Goal: Book appointment/travel/reservation

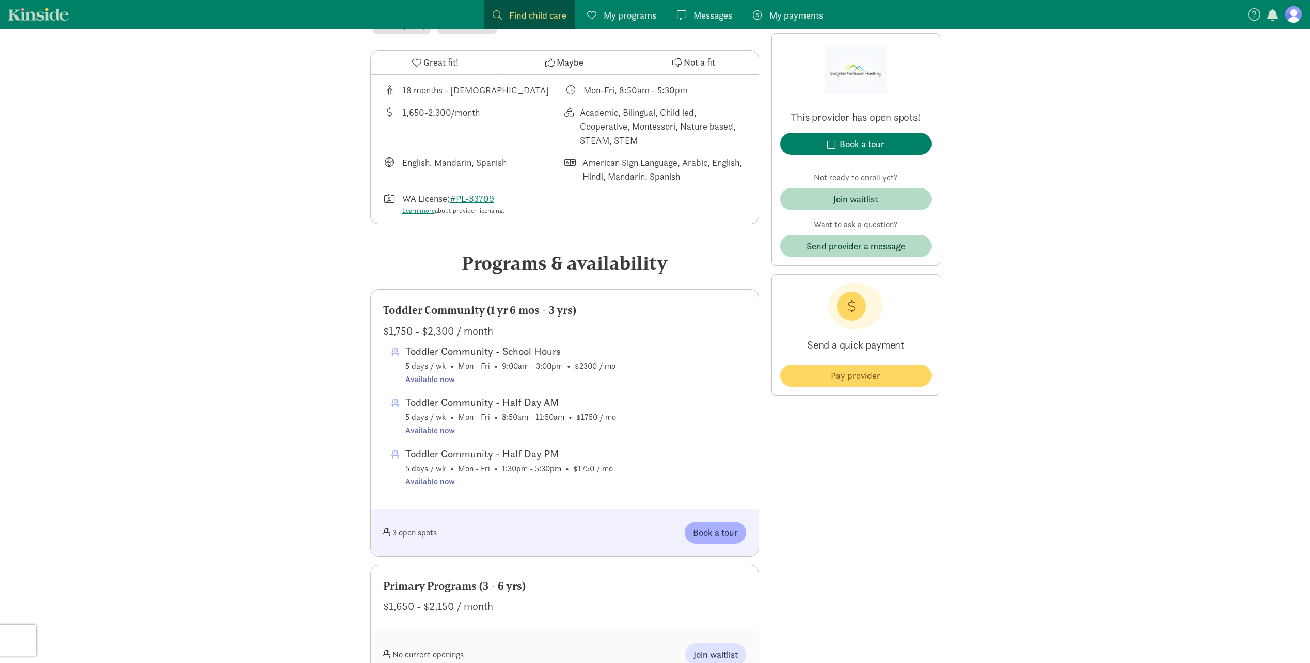
scroll to position [413, 0]
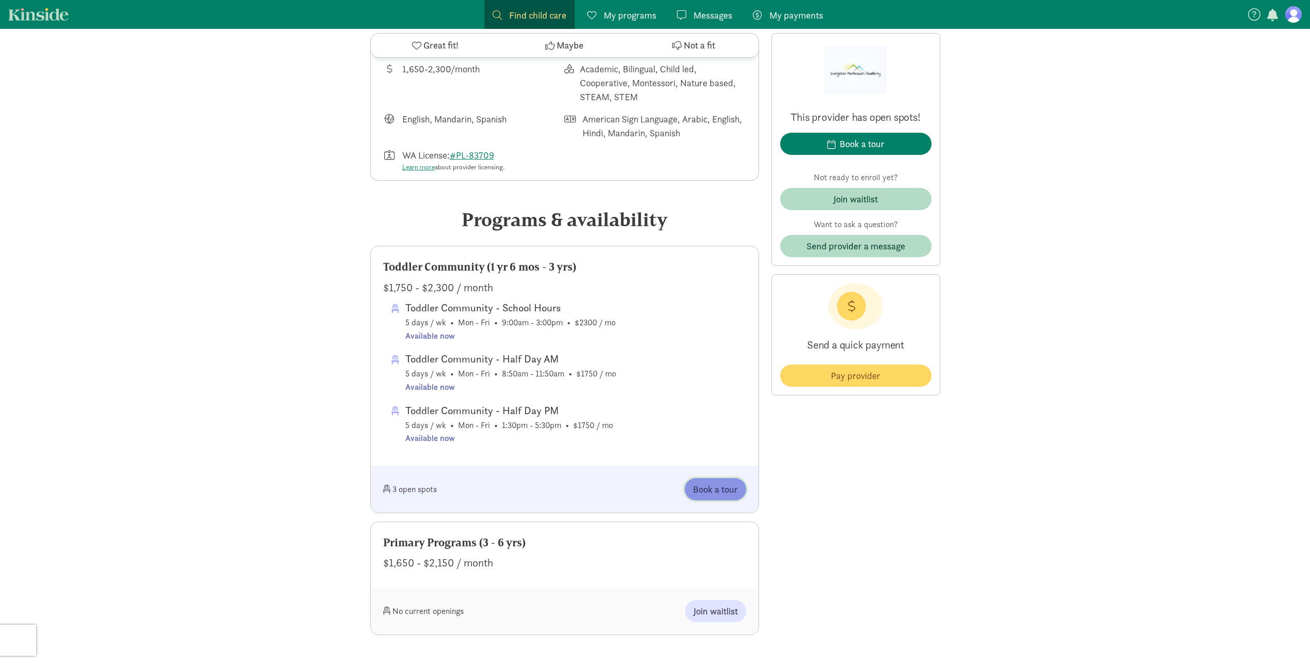
click at [709, 484] on span "Book a tour" at bounding box center [715, 489] width 45 height 14
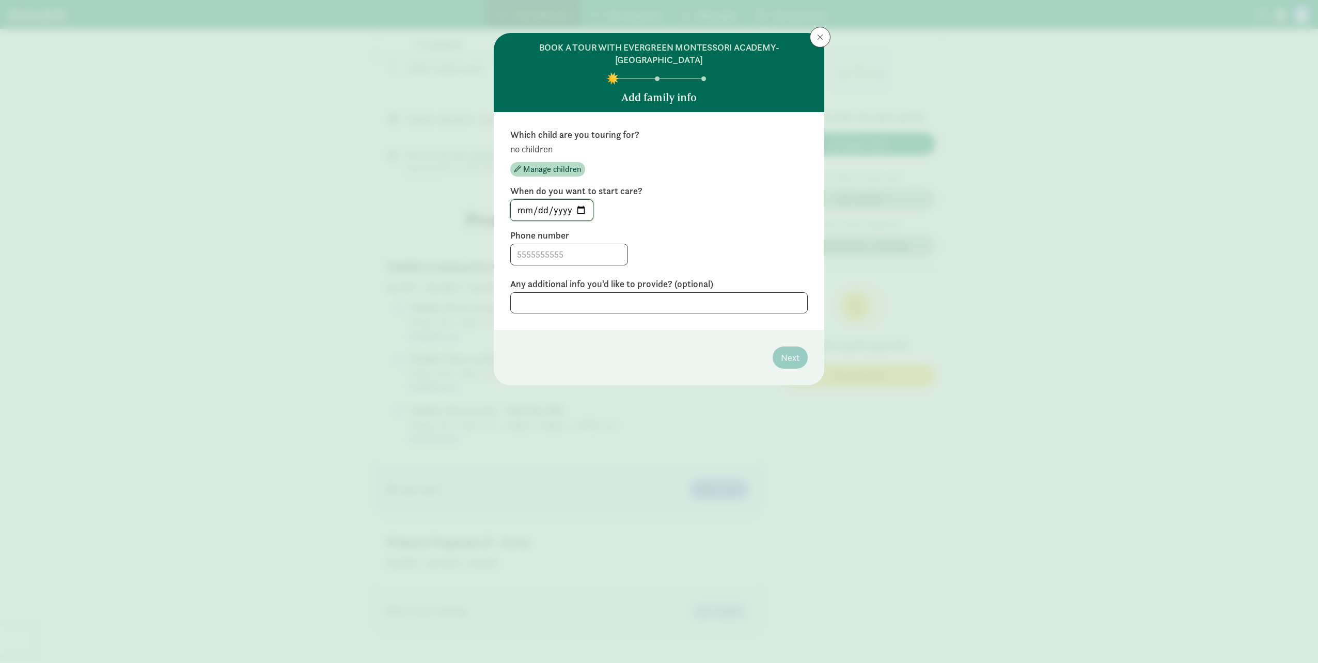
click at [580, 211] on input "[DATE]" at bounding box center [552, 210] width 82 height 21
click at [647, 215] on div "[DATE]" at bounding box center [658, 210] width 297 height 22
click at [580, 213] on input "[DATE]" at bounding box center [552, 210] width 82 height 21
type input "[DATE]"
click at [574, 258] on input at bounding box center [569, 254] width 117 height 21
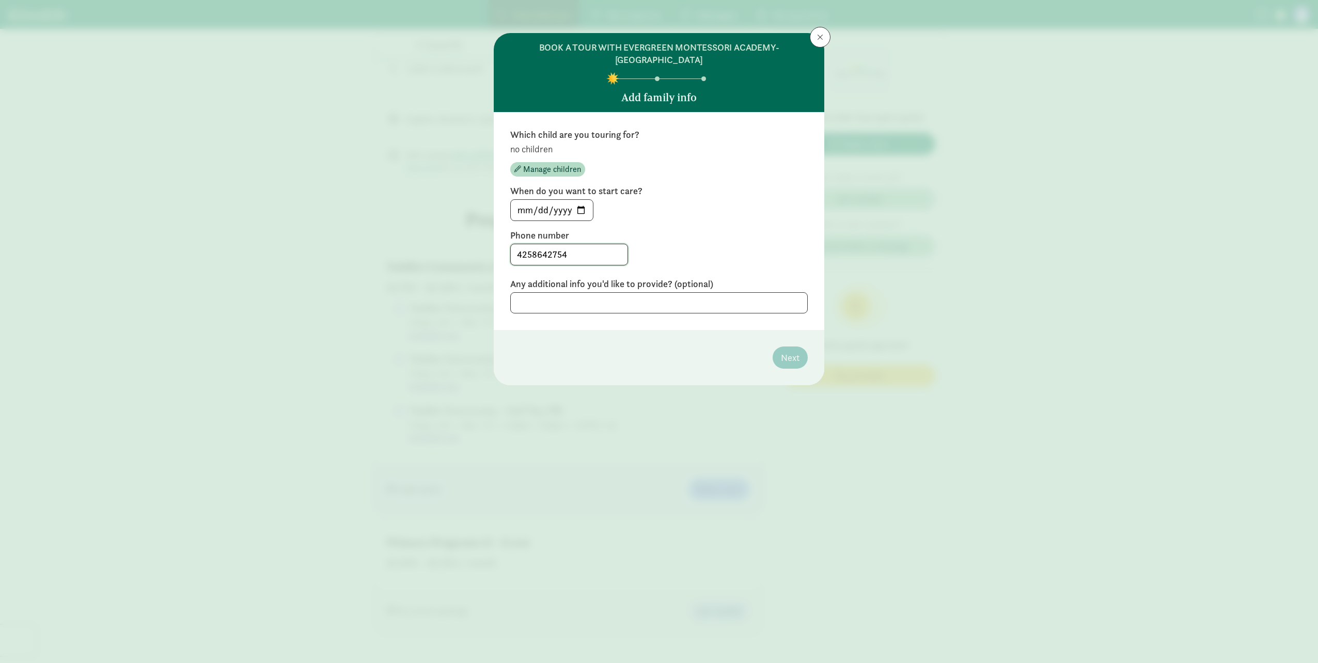
type input "4258642754"
click at [660, 303] on textarea at bounding box center [658, 302] width 297 height 21
click at [562, 167] on span "Manage children" at bounding box center [552, 169] width 58 height 12
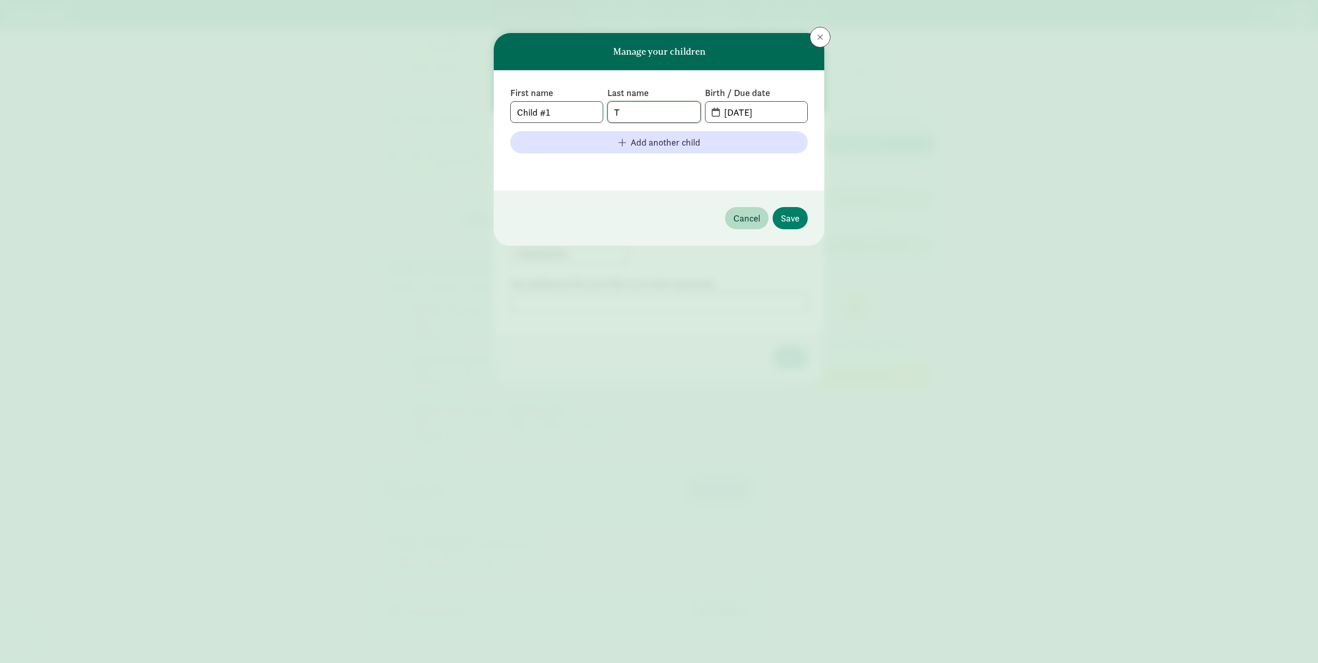
drag, startPoint x: 635, startPoint y: 116, endPoint x: 568, endPoint y: 116, distance: 67.1
click at [568, 116] on div "First name Child #1 Last name T Birth / Due date [DATE]" at bounding box center [658, 105] width 297 height 36
click at [563, 117] on input "Child #1" at bounding box center [557, 112] width 92 height 21
drag, startPoint x: 564, startPoint y: 117, endPoint x: 390, endPoint y: 98, distance: 175.0
click at [390, 98] on div "Manage your children First name Child #1 Last name T Birth / Due date [DATE] Ad…" at bounding box center [659, 331] width 1318 height 663
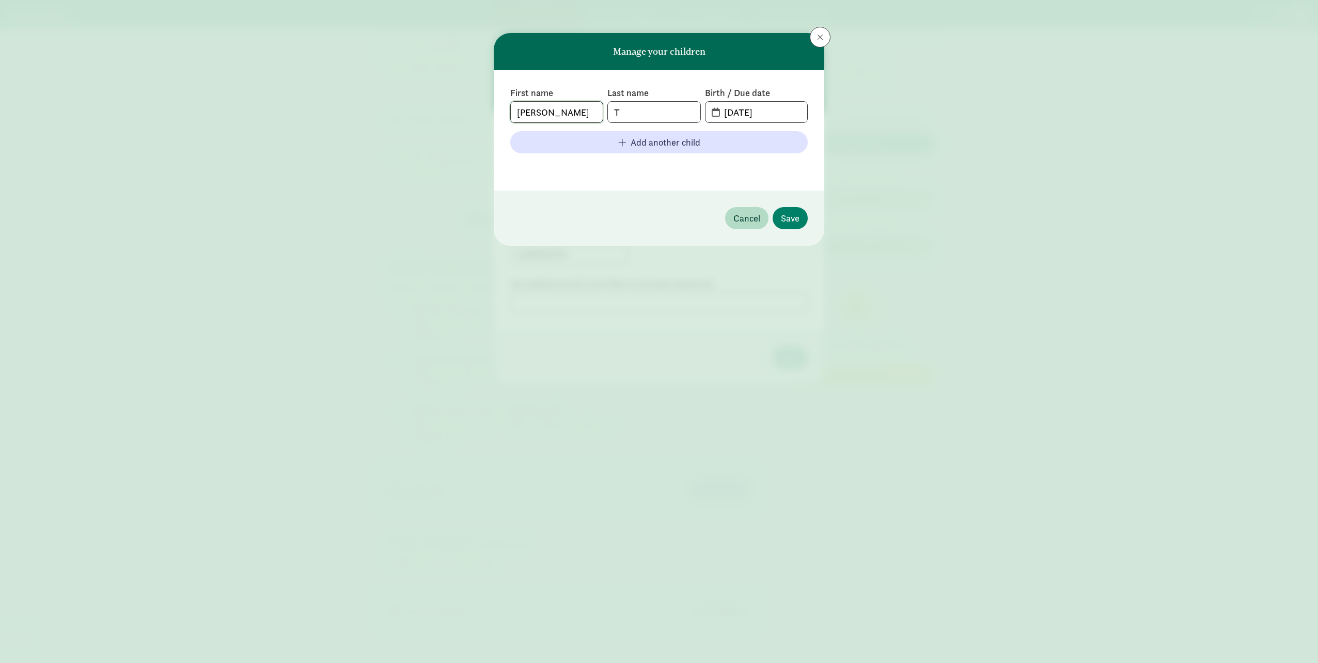
type input "[PERSON_NAME]"
type input "Tundwe"
click at [768, 119] on input "[DATE]" at bounding box center [762, 112] width 89 height 21
click at [722, 113] on input "[DATE]" at bounding box center [762, 112] width 89 height 21
click at [718, 113] on input "[DATE]" at bounding box center [762, 112] width 89 height 21
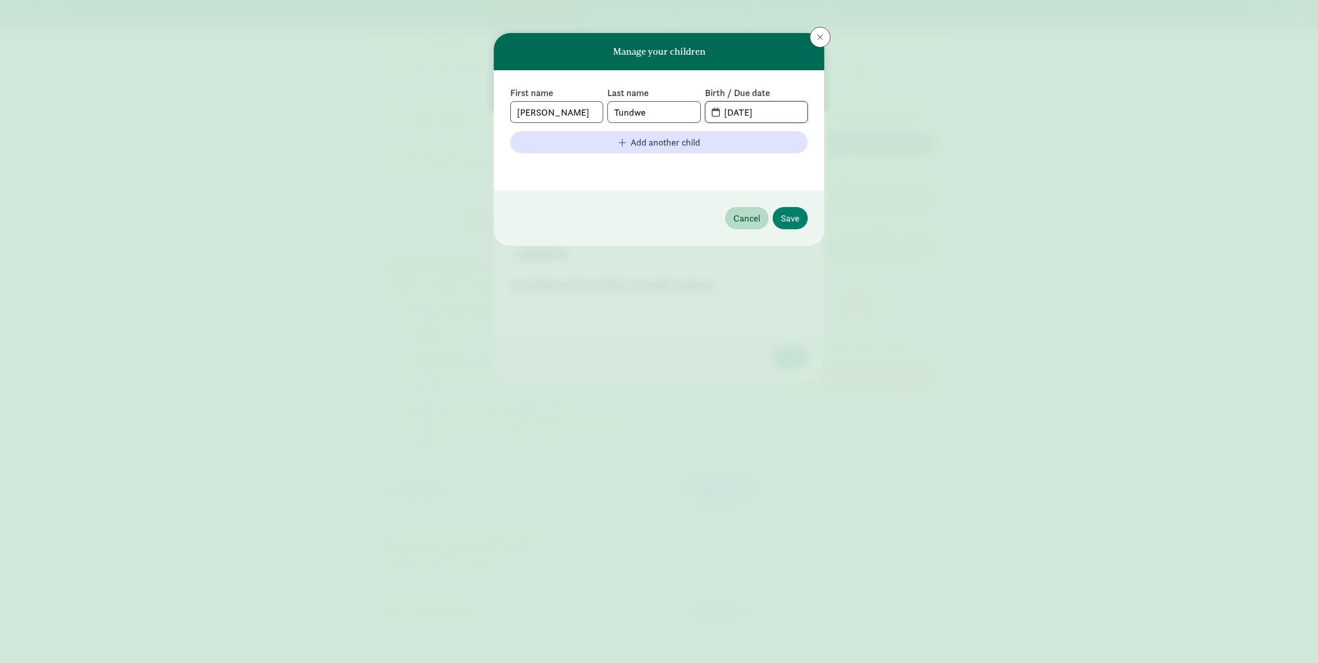
click at [718, 114] on input "[DATE]" at bounding box center [762, 112] width 89 height 21
drag, startPoint x: 773, startPoint y: 109, endPoint x: 724, endPoint y: 110, distance: 49.1
click at [724, 110] on input "[DATE]" at bounding box center [762, 112] width 89 height 21
type input "[DATE]"
click at [795, 218] on span "Save" at bounding box center [790, 218] width 19 height 14
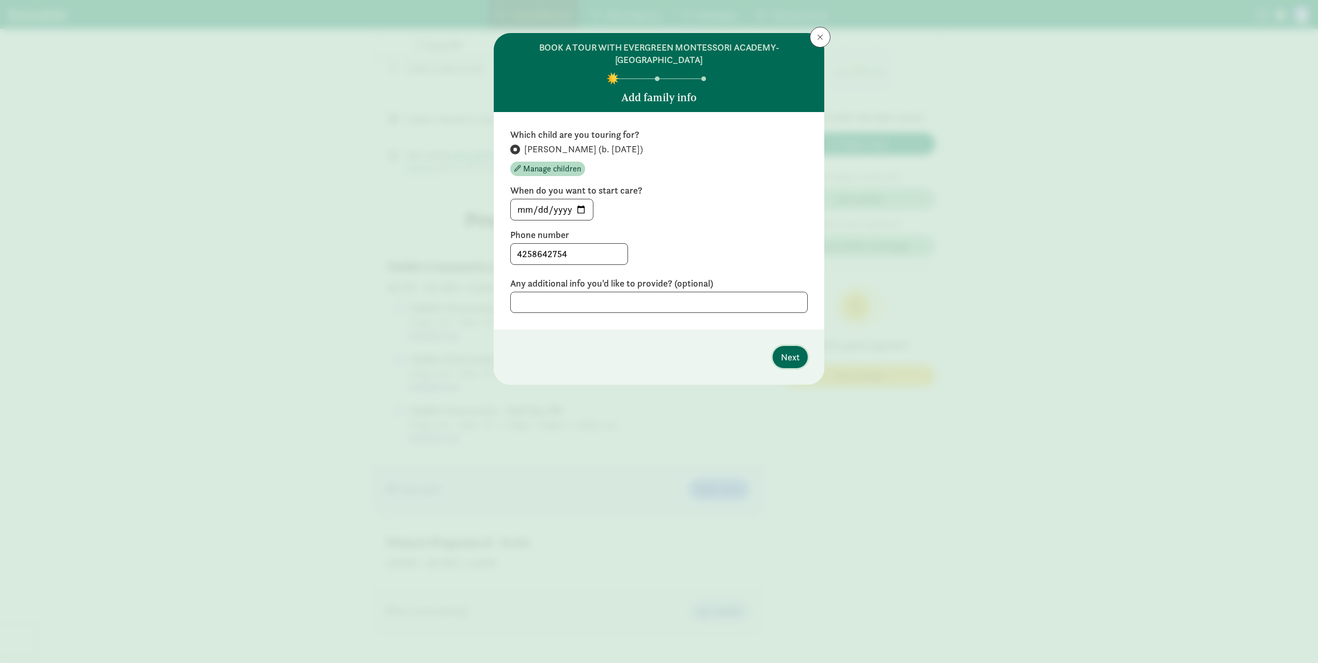
click at [780, 354] on button "Next" at bounding box center [789, 357] width 35 height 22
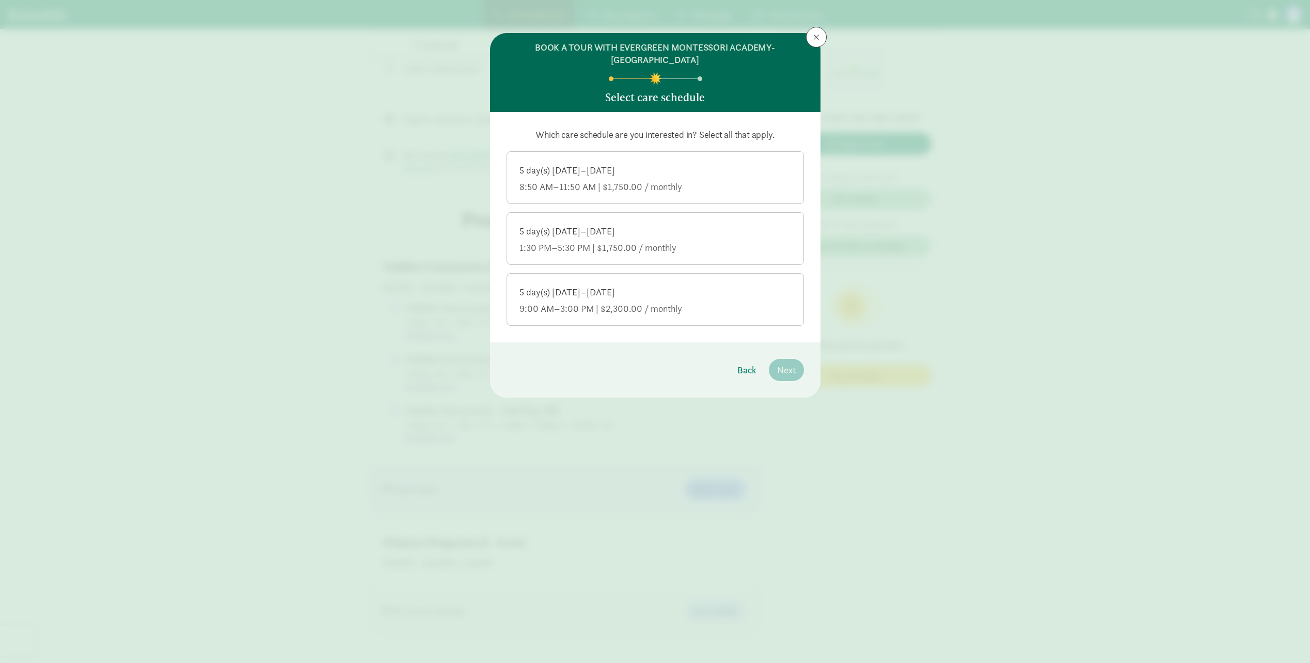
click at [643, 294] on div "5 day(s) [DATE]–[DATE]" at bounding box center [655, 292] width 272 height 12
click at [0, 0] on input "5 day(s) [DATE]–[DATE] 9:00 AM–3:00 PM | $2,300.00 / monthly" at bounding box center [0, 0] width 0 height 0
click at [663, 233] on div "5 day(s) [DATE]–[DATE]" at bounding box center [655, 231] width 272 height 12
click at [0, 0] on input "5 day(s) [DATE]–[DATE] 1:30 PM–5:30 PM | $1,750.00 / monthly" at bounding box center [0, 0] width 0 height 0
click at [732, 227] on div "5 day(s) [DATE]–[DATE]" at bounding box center [655, 231] width 272 height 12
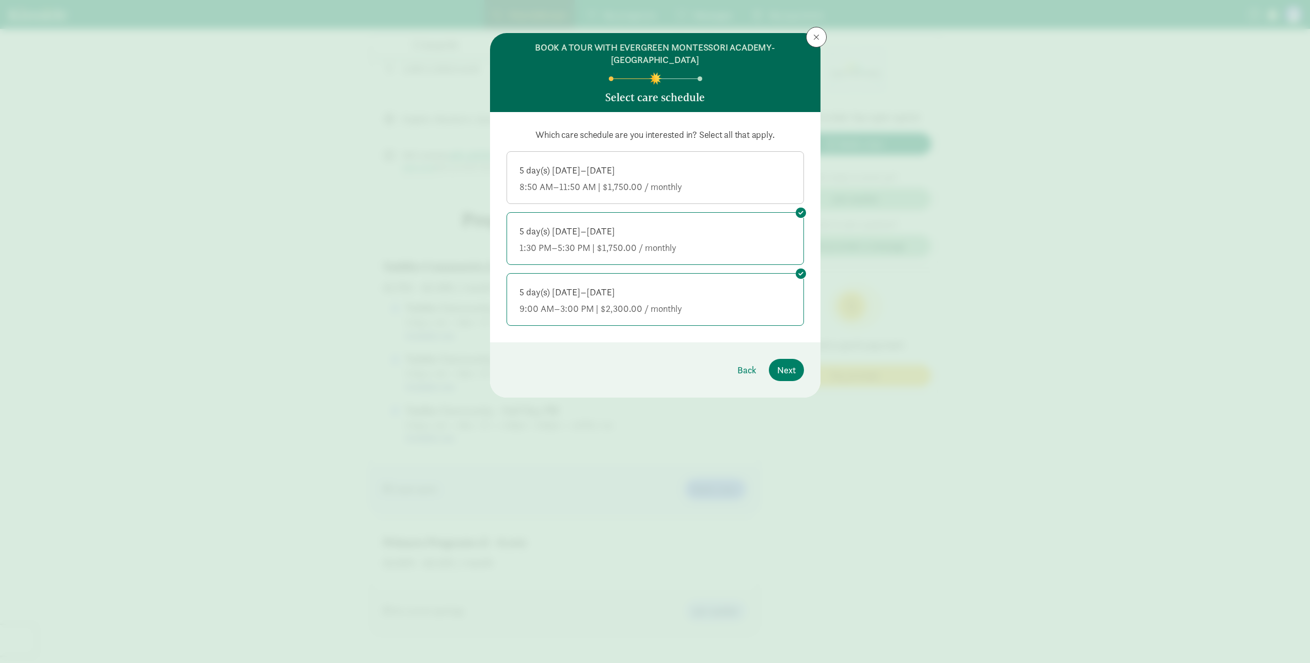
click at [0, 0] on input "5 day(s) [DATE]–[DATE] 1:30 PM–5:30 PM | $1,750.00 / monthly" at bounding box center [0, 0] width 0 height 0
click at [677, 237] on div "5 day(s) [DATE]–[DATE] 1:30 PM–5:30 PM | $1,750.00 / monthly" at bounding box center [655, 239] width 272 height 29
click at [0, 0] on input "5 day(s) [DATE]–[DATE] 1:30 PM–5:30 PM | $1,750.00 / monthly" at bounding box center [0, 0] width 0 height 0
click at [779, 370] on span "Next" at bounding box center [786, 370] width 19 height 14
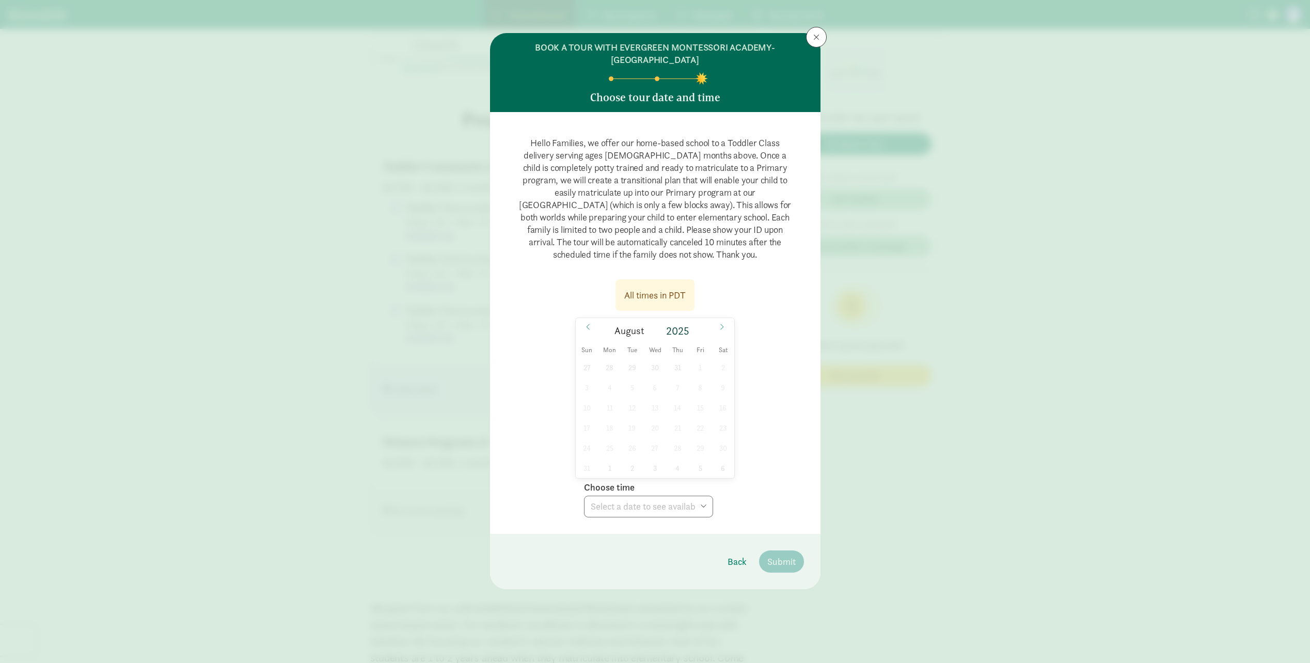
scroll to position [568, 0]
click at [718, 330] on span at bounding box center [721, 327] width 17 height 18
click at [585, 325] on icon at bounding box center [588, 326] width 6 height 7
click at [658, 428] on div "27 28 29 30 31 1 2 3 4 5 6 7 8 9 10 11 12 13 14 15 16 17 18 19 20 21 22 23 24 2…" at bounding box center [655, 417] width 159 height 121
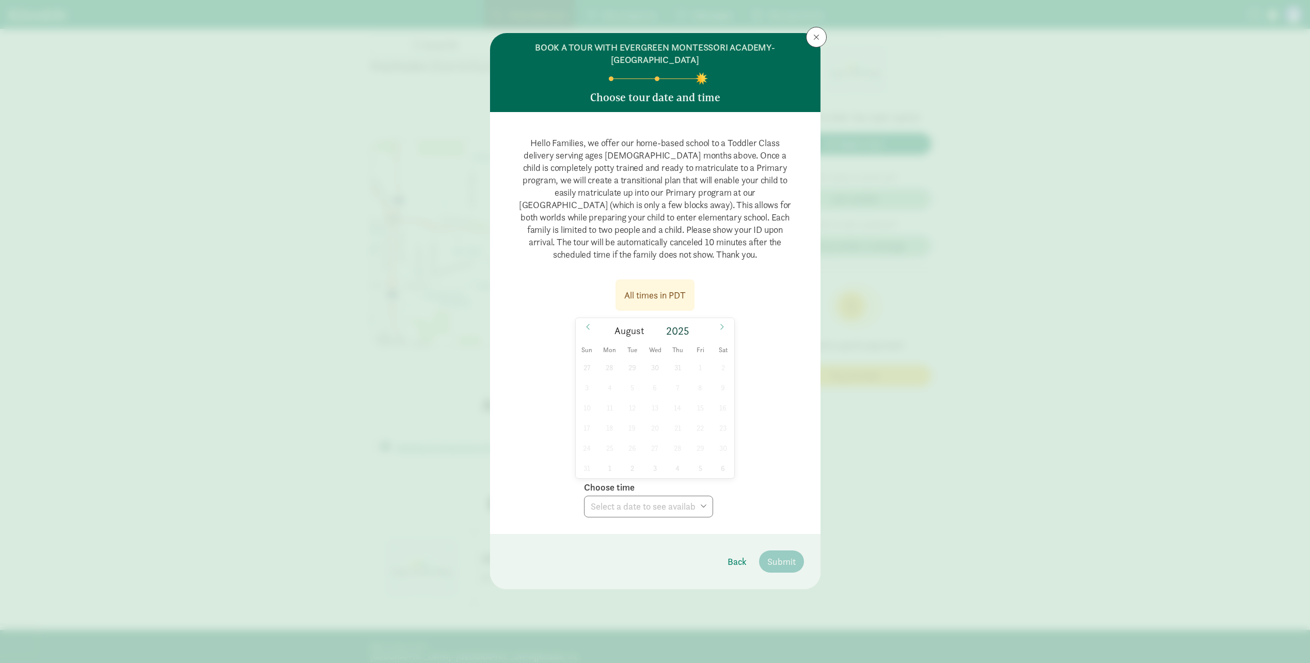
scroll to position [1807, 0]
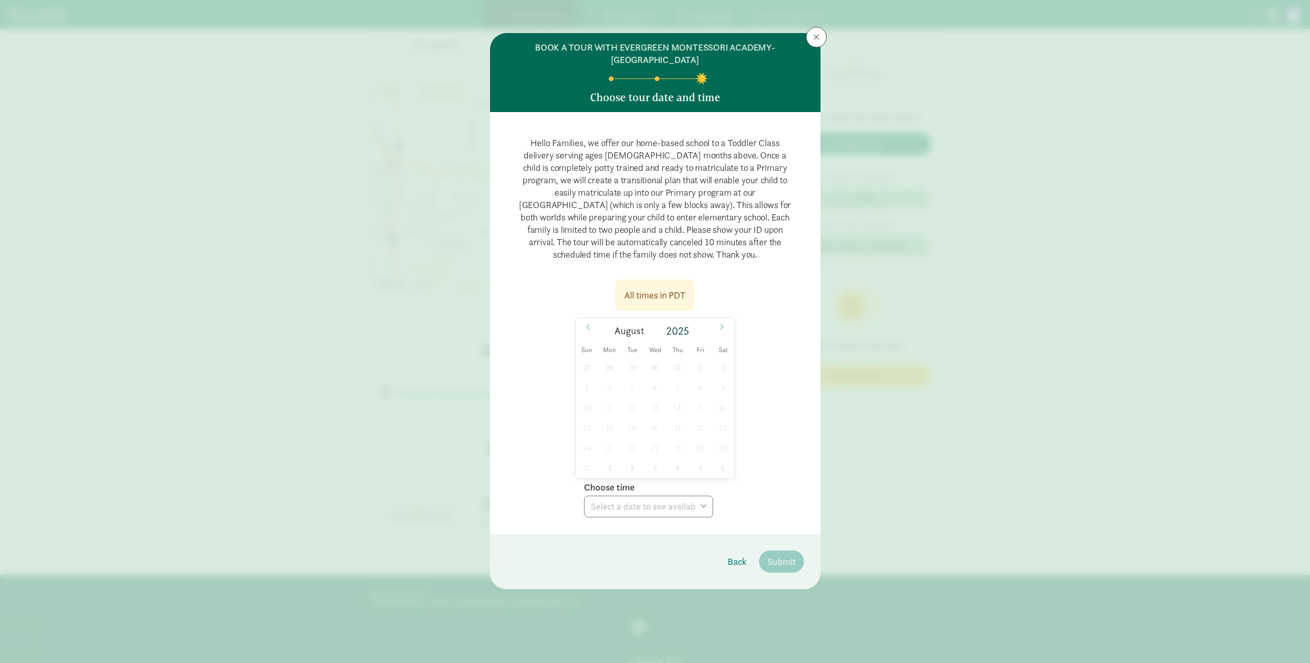
click at [637, 435] on div "27 28 29 30 31 1 2 3 4 5 6 7 8 9 10 11 12 13 14 15 16 17 18 19 20 21 22 23 24 2…" at bounding box center [655, 417] width 159 height 121
click at [653, 355] on div "Sun Mon Tue Wed Thu Fri Sat" at bounding box center [655, 350] width 159 height 14
click at [581, 322] on span at bounding box center [588, 327] width 17 height 18
click at [725, 325] on icon at bounding box center [722, 326] width 6 height 7
click at [700, 359] on div "27 28 29 30 31 1 2 3 4 5 6 7 8 9 10 11 12 13 14 15 16 17 18 19 20 21 22 23 24 2…" at bounding box center [655, 417] width 159 height 121
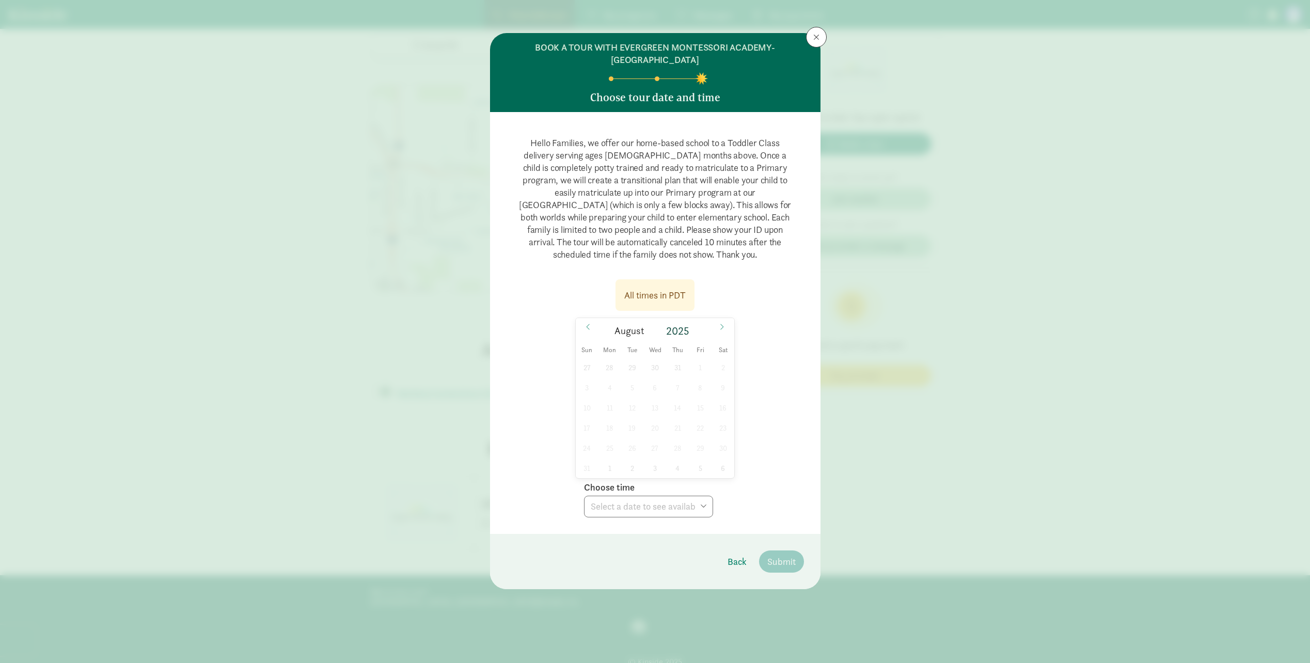
click at [678, 390] on div "27 28 29 30 31 1 2 3 4 5 6 7 8 9 10 11 12 13 14 15 16 17 18 19 20 21 22 23 24 2…" at bounding box center [655, 417] width 159 height 121
